Goal: Obtain resource: Download file/media

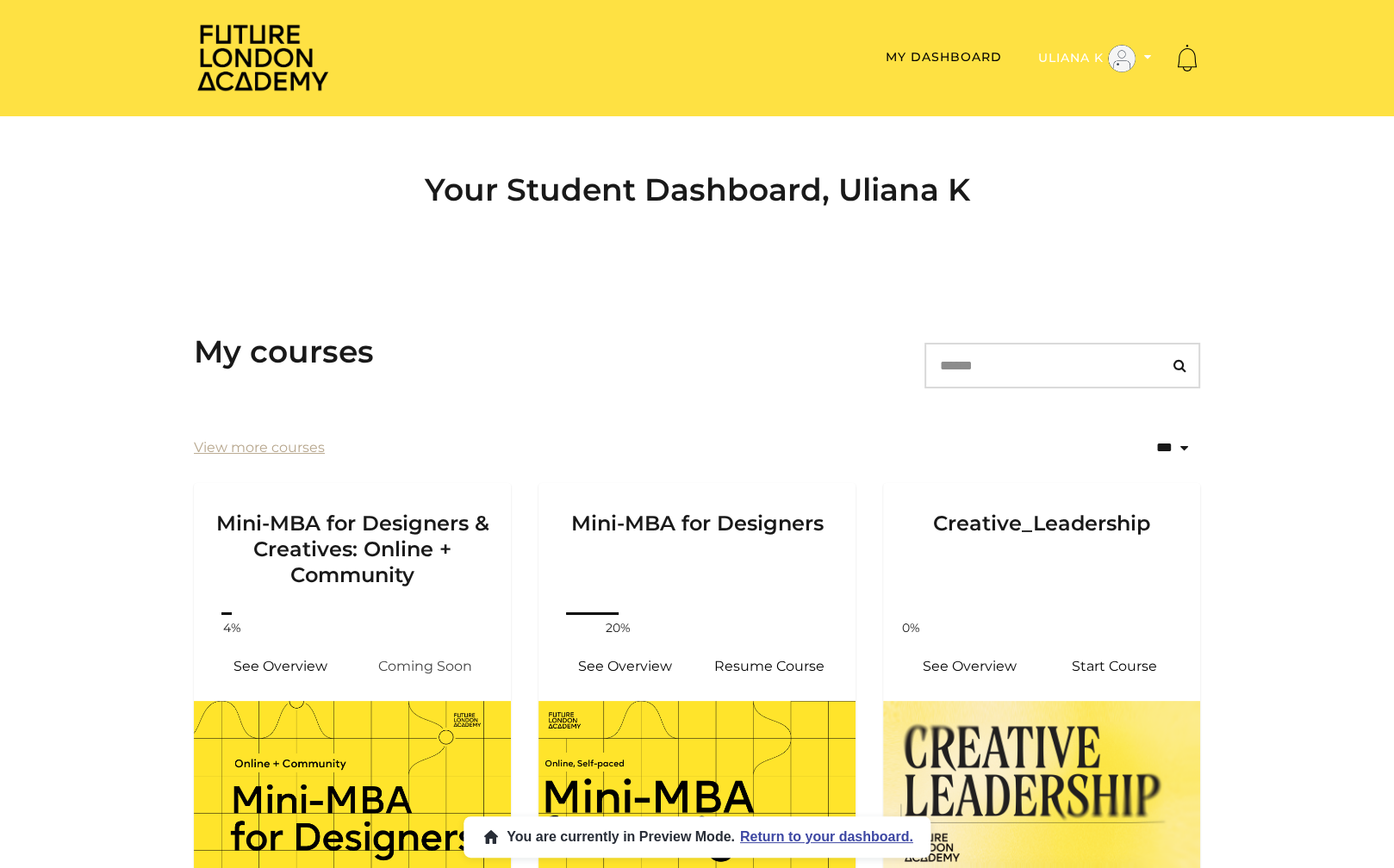
click at [1064, 61] on button "Uliana K" at bounding box center [1095, 59] width 124 height 30
click at [1051, 94] on link "Admin" at bounding box center [1094, 86] width 152 height 27
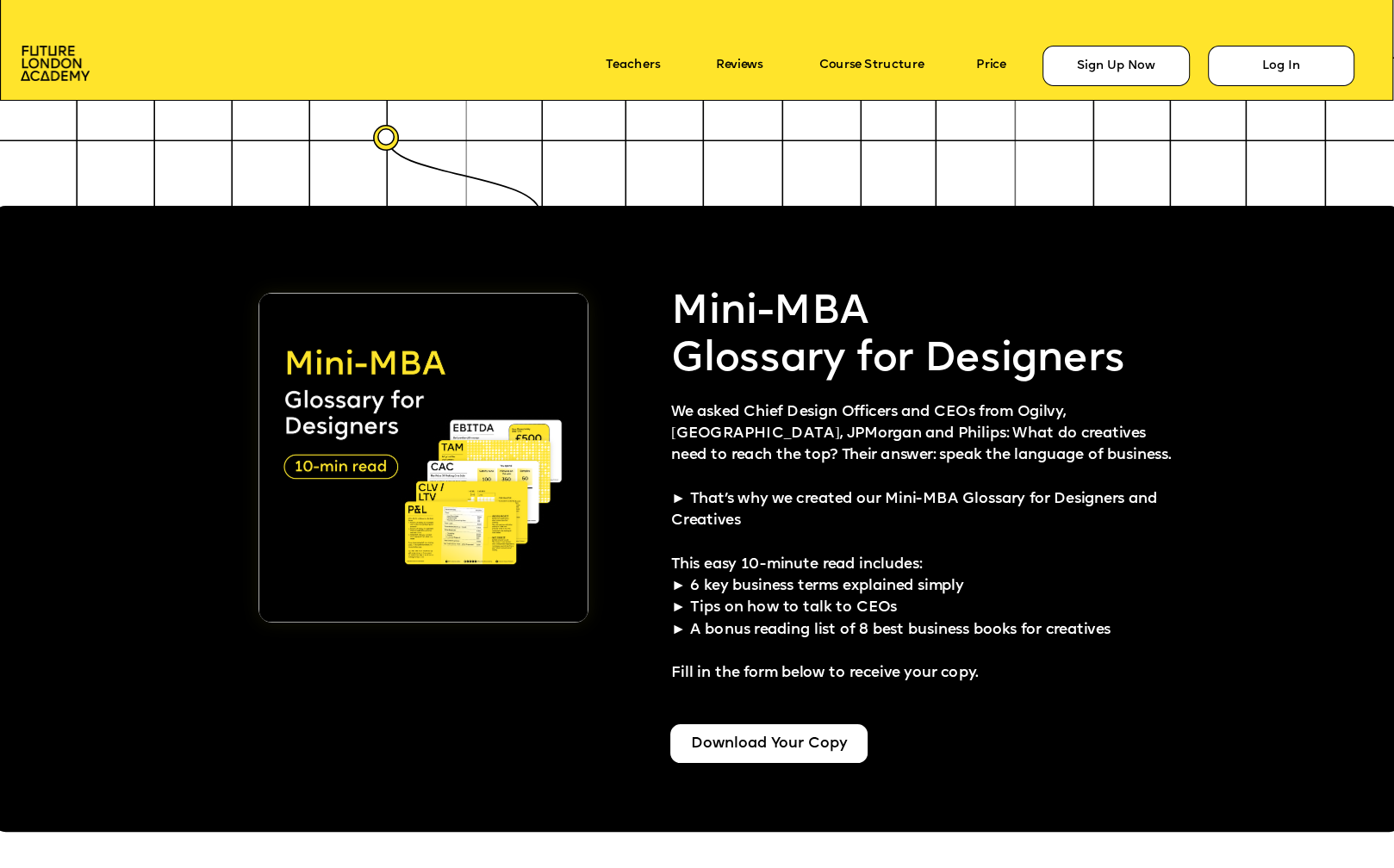
scroll to position [3404, 0]
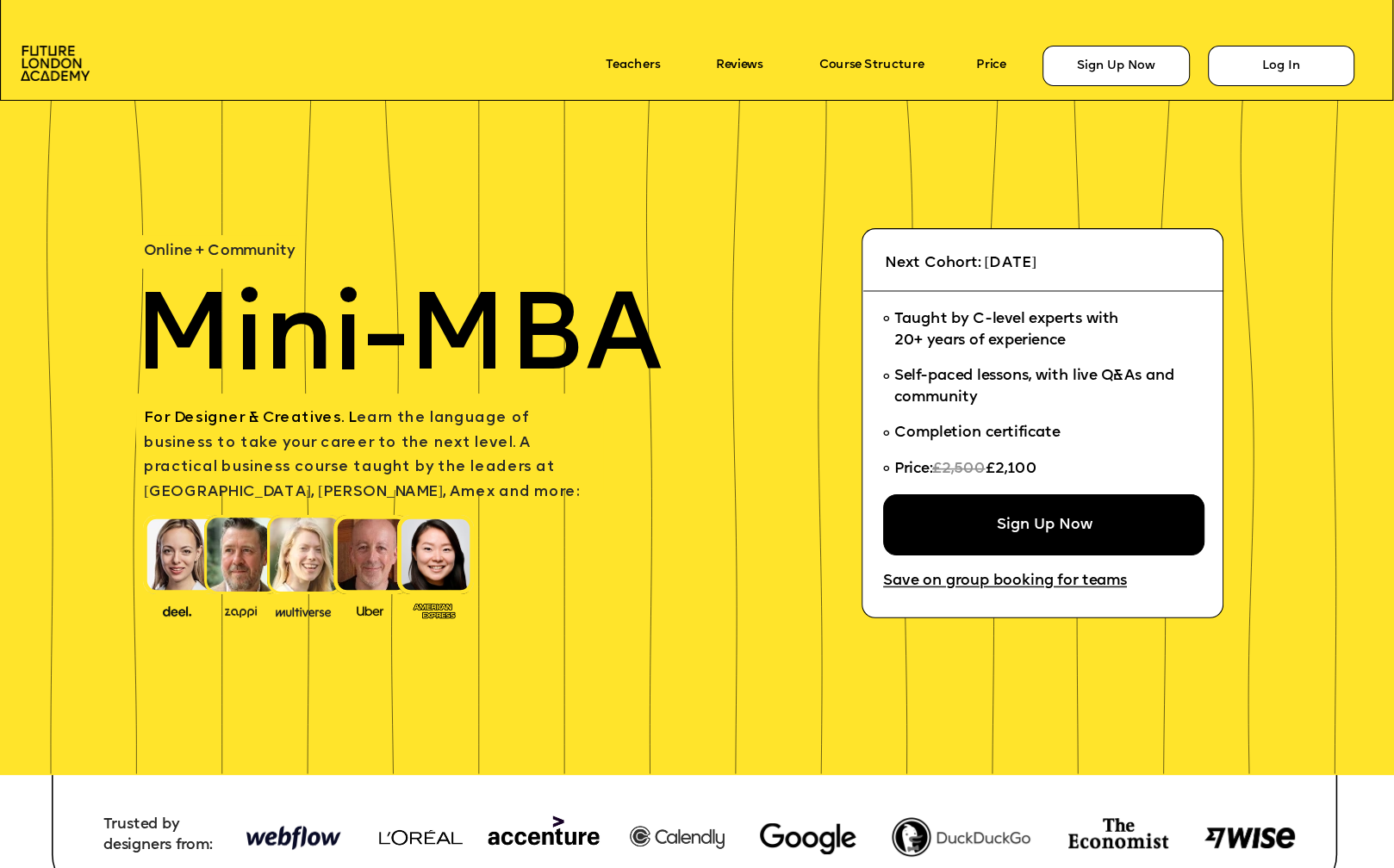
scroll to position [3404, 0]
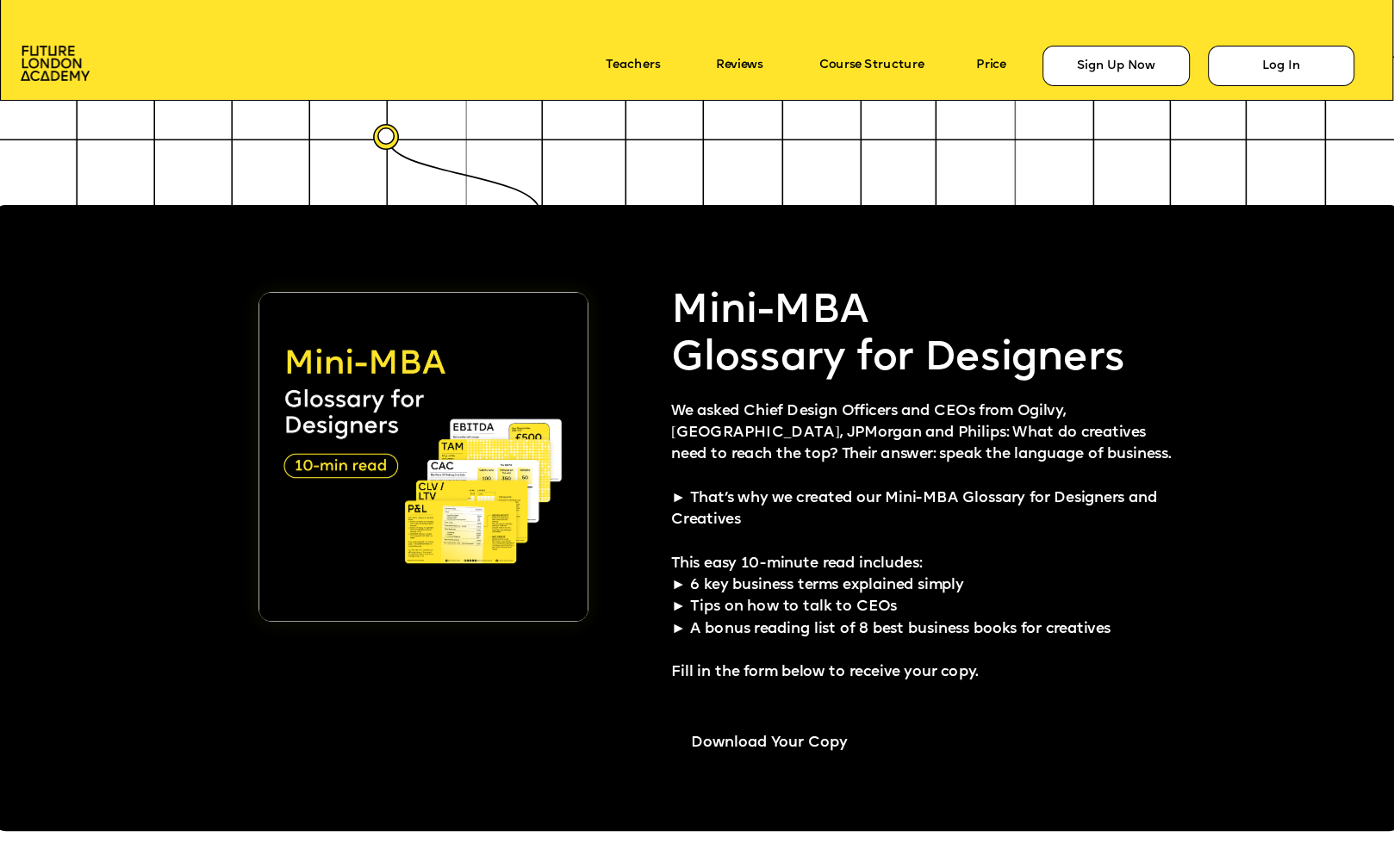
click at [770, 748] on div "Download Your Copy" at bounding box center [768, 742] width 199 height 40
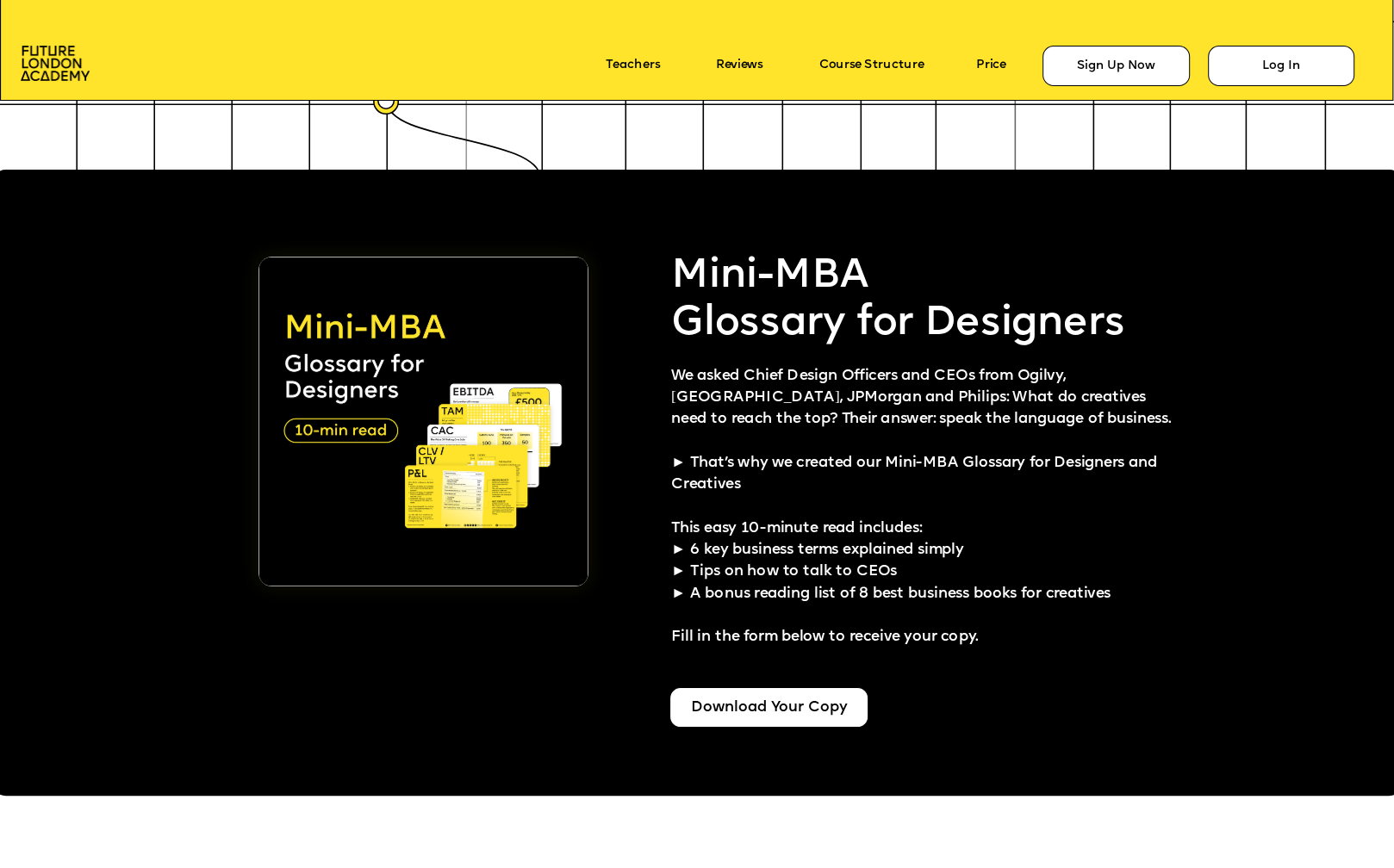
scroll to position [3437, 0]
